Goal: Transaction & Acquisition: Download file/media

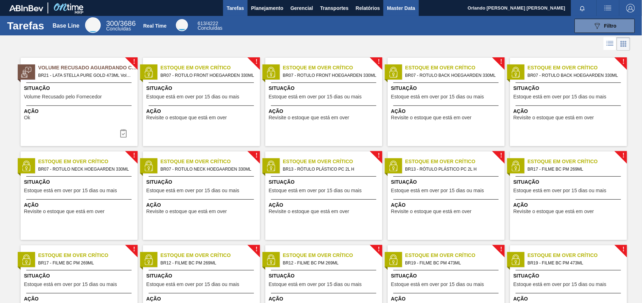
drag, startPoint x: 375, startPoint y: 6, endPoint x: 388, endPoint y: 0, distance: 13.8
click at [375, 6] on span "Relatórios" at bounding box center [368, 8] width 24 height 9
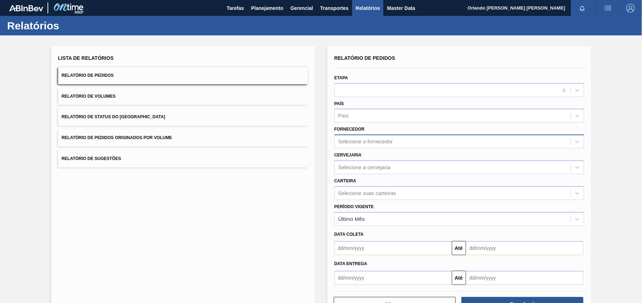
click at [396, 139] on div "Selecione o fornecedor" at bounding box center [453, 142] width 236 height 10
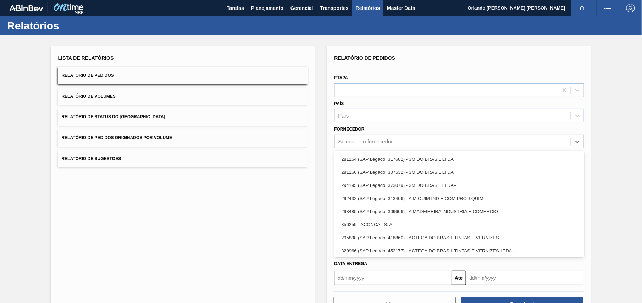
paste input "327858"
type input "327858"
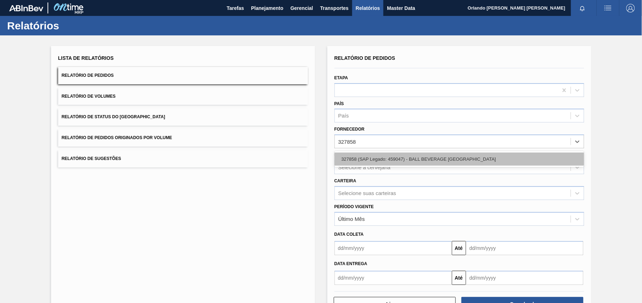
click at [405, 159] on div "327858 (SAP Legado: 459047) - BALL BEVERAGE [GEOGRAPHIC_DATA]" at bounding box center [459, 159] width 250 height 13
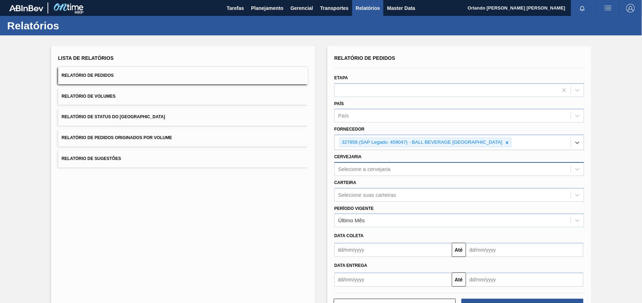
click at [399, 168] on div "Selecione a cervejaria" at bounding box center [453, 169] width 236 height 10
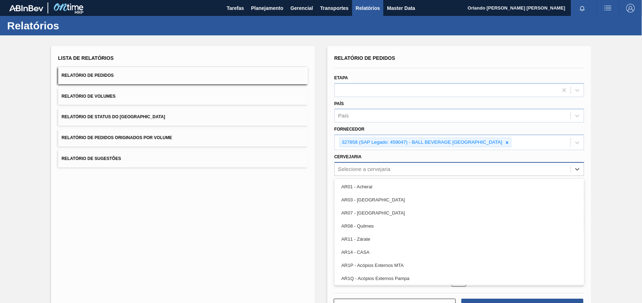
type input "23"
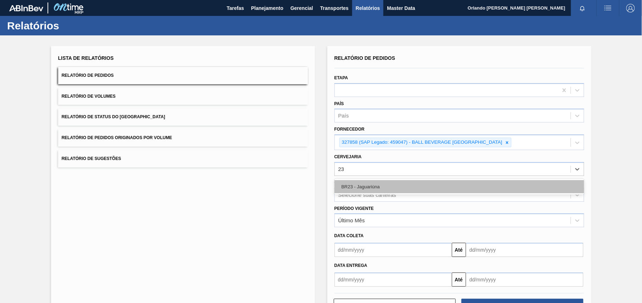
click at [394, 190] on div "BR23 - Jaguariúna" at bounding box center [459, 186] width 250 height 13
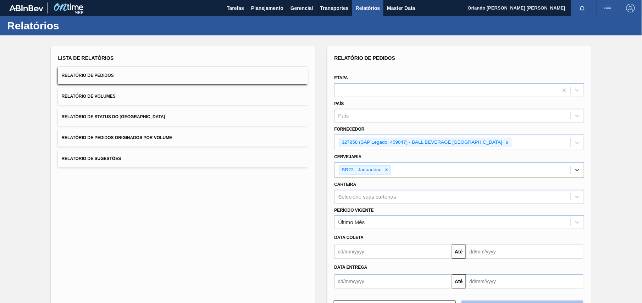
scroll to position [28, 0]
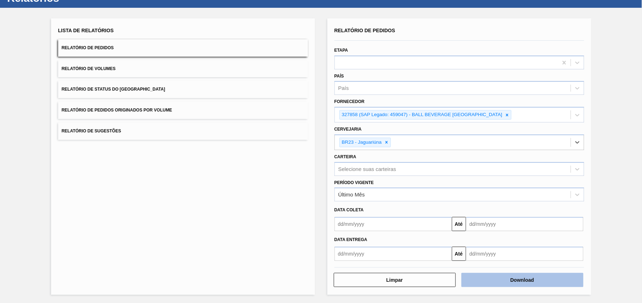
click at [548, 276] on button "Download" at bounding box center [522, 280] width 122 height 14
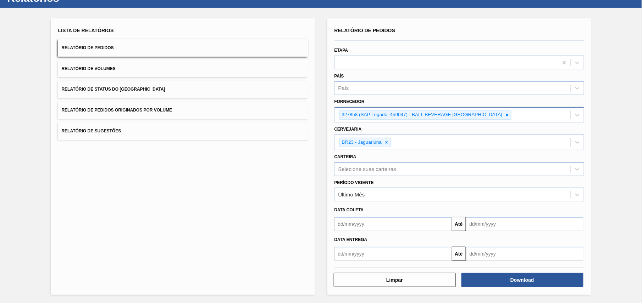
click at [503, 115] on div "327858 (SAP Legado: 459047) - BALL BEVERAGE [GEOGRAPHIC_DATA]" at bounding box center [422, 115] width 164 height 9
click at [513, 116] on div "327858 (SAP Legado: 459047) - BALL BEVERAGE [GEOGRAPHIC_DATA]" at bounding box center [453, 115] width 236 height 15
click at [507, 113] on icon at bounding box center [506, 115] width 5 height 5
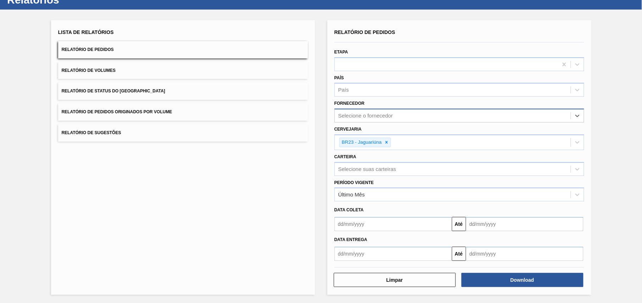
paste input "289877"
type input "289877"
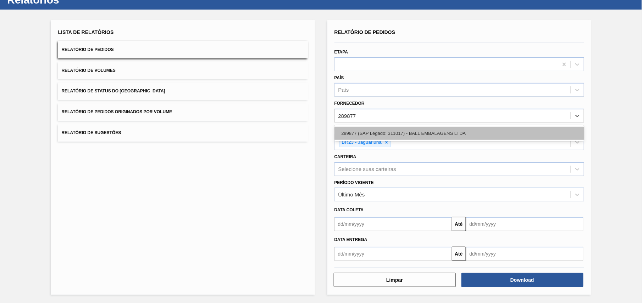
click at [406, 134] on div "289877 (SAP Legado: 311017) - BALL EMBALAGENS LTDA" at bounding box center [459, 133] width 250 height 13
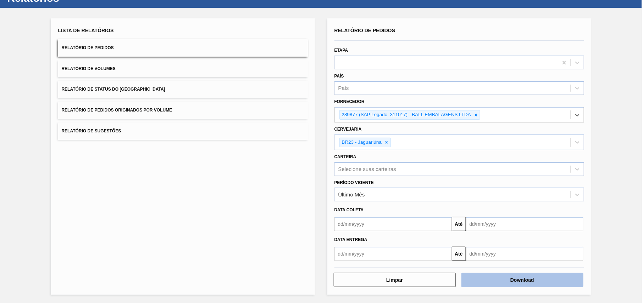
click at [508, 283] on button "Download" at bounding box center [522, 280] width 122 height 14
